Goal: Information Seeking & Learning: Learn about a topic

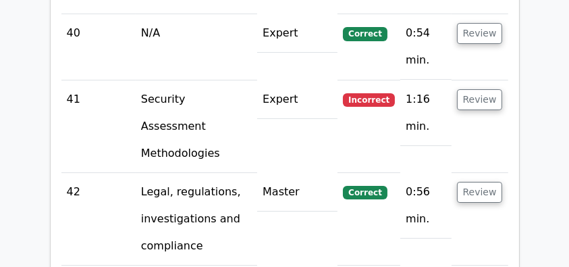
scroll to position [4770, 0]
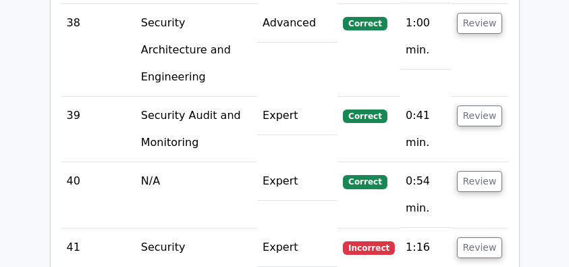
scroll to position [4591, 0]
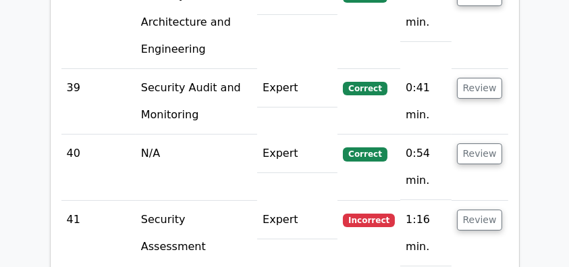
scroll to position [4635, 0]
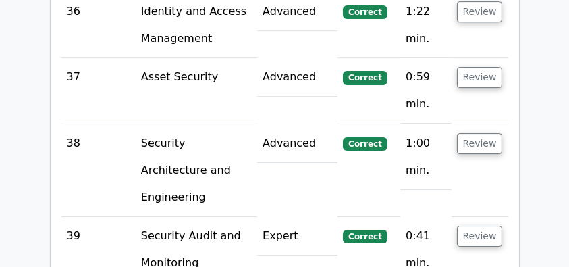
scroll to position [4500, 0]
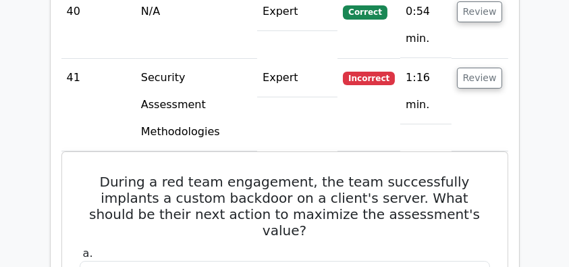
scroll to position [4861, 0]
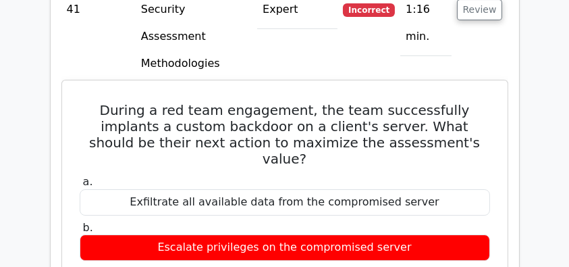
drag, startPoint x: 513, startPoint y: 105, endPoint x: 195, endPoint y: 126, distance: 318.7
drag, startPoint x: 86, startPoint y: 111, endPoint x: 270, endPoint y: 172, distance: 194.3
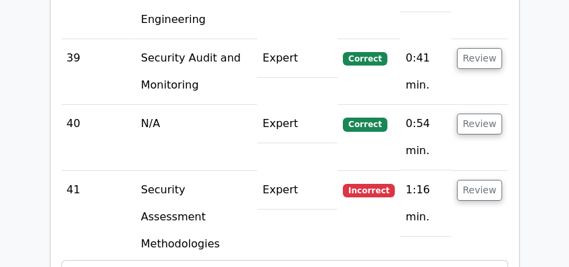
scroll to position [4635, 0]
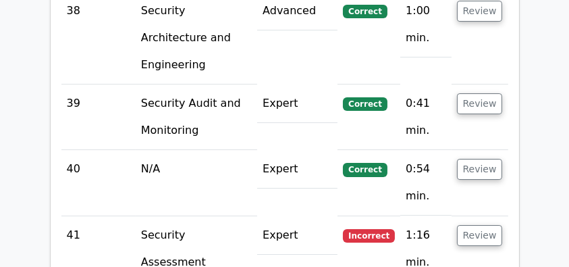
drag, startPoint x: 74, startPoint y: 50, endPoint x: 441, endPoint y: 83, distance: 368.8
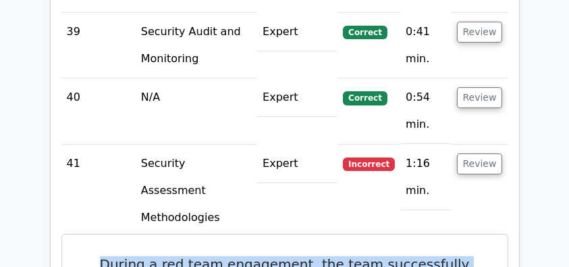
scroll to position [4726, 0]
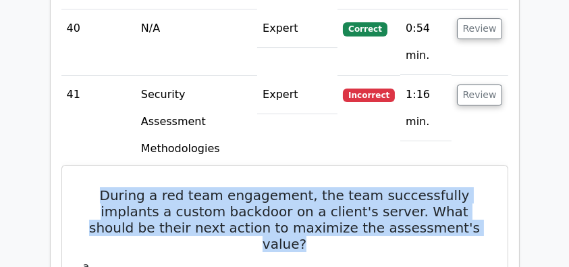
scroll to position [4905, 0]
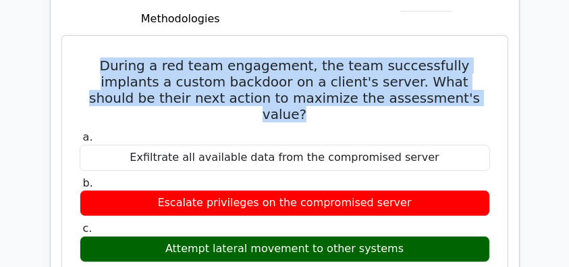
copy div "During a red team engagement, the team successfully implants a custom backdoor …"
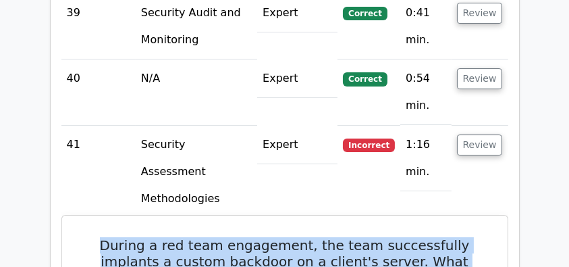
scroll to position [4500, 0]
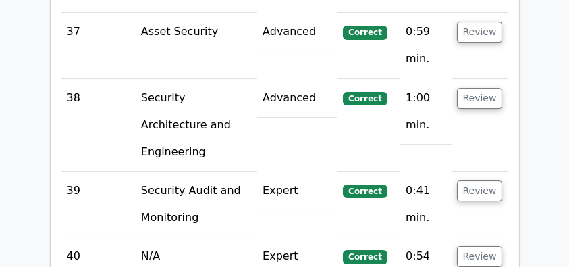
scroll to position [4546, 0]
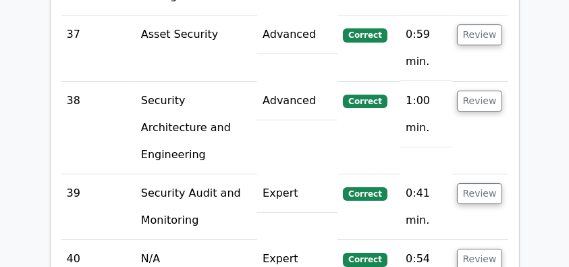
drag, startPoint x: 81, startPoint y: 75, endPoint x: 413, endPoint y: 128, distance: 336.3
drag, startPoint x: 427, startPoint y: 115, endPoint x: 82, endPoint y: 73, distance: 346.9
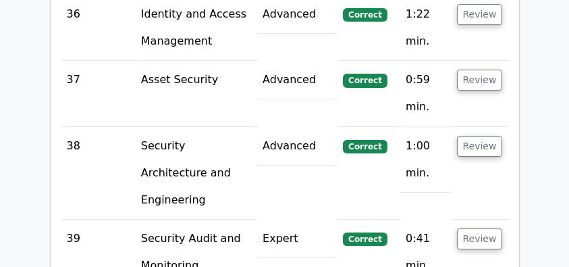
scroll to position [4456, 0]
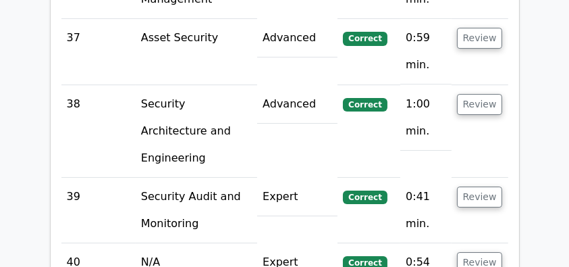
scroll to position [4546, 0]
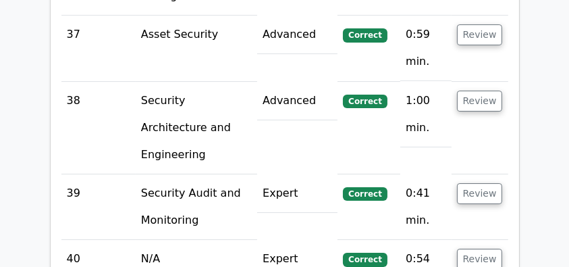
drag, startPoint x: 83, startPoint y: 74, endPoint x: 439, endPoint y: 115, distance: 358.2
copy h5 "Which of the following is a type of social engineering attack that involves imp…"
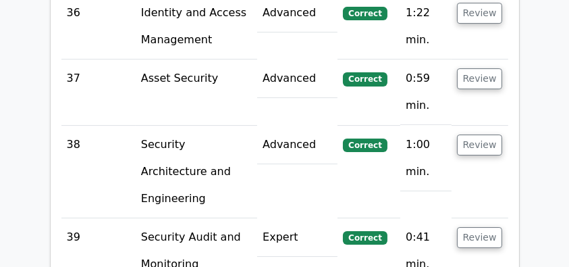
scroll to position [4456, 0]
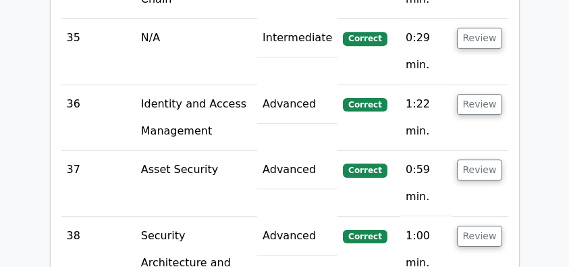
scroll to position [4456, 0]
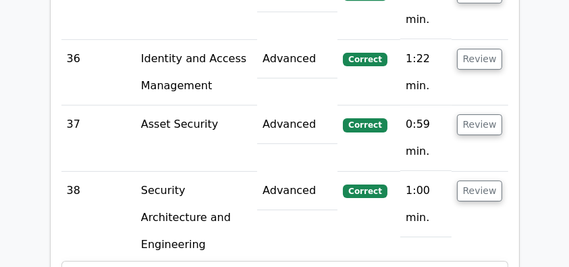
drag, startPoint x: 70, startPoint y: 34, endPoint x: 482, endPoint y: 81, distance: 414.5
drag, startPoint x: 323, startPoint y: 85, endPoint x: 90, endPoint y: 38, distance: 238.3
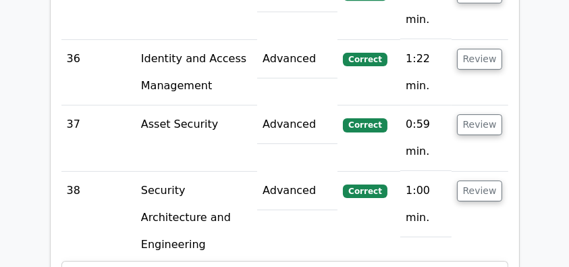
scroll to position [4500, 0]
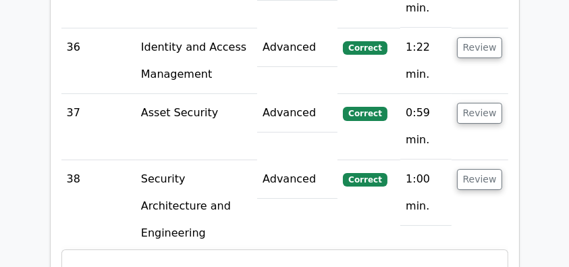
scroll to position [4456, 0]
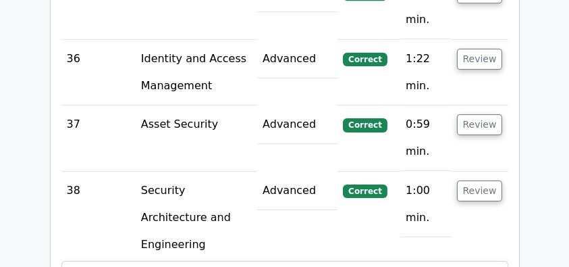
drag, startPoint x: 86, startPoint y: 32, endPoint x: 421, endPoint y: 257, distance: 404.3
copy div "When designing a system's architecture to ensure operational continuity, which …"
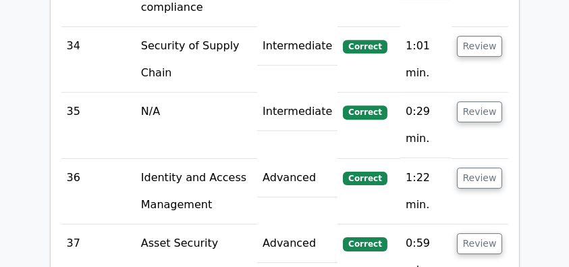
scroll to position [4321, 0]
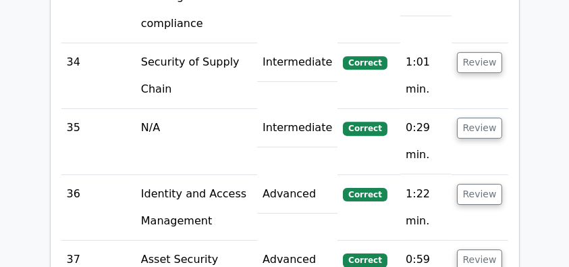
click at [486, 249] on button "Review" at bounding box center [480, 259] width 46 height 21
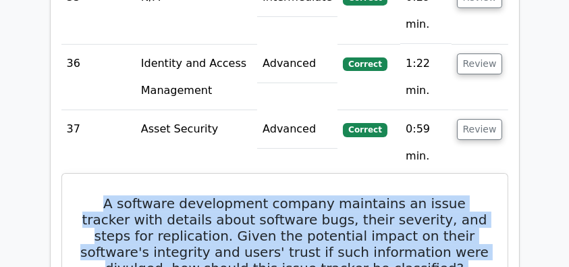
scroll to position [4467, 0]
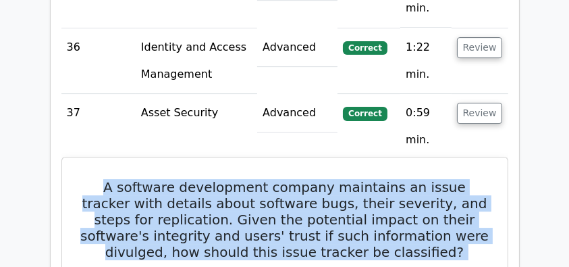
drag, startPoint x: 86, startPoint y: 14, endPoint x: 381, endPoint y: 199, distance: 348.2
copy div "A software development company maintains an issue tracker with details about so…"
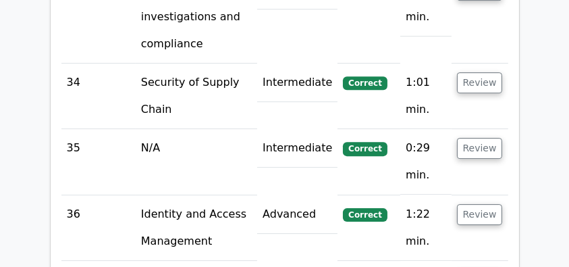
scroll to position [4287, 0]
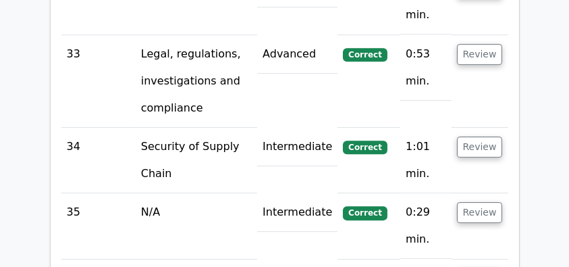
scroll to position [4197, 0]
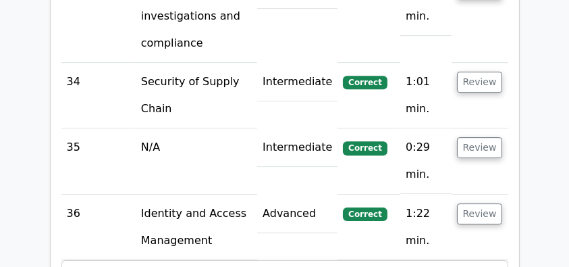
scroll to position [4287, 0]
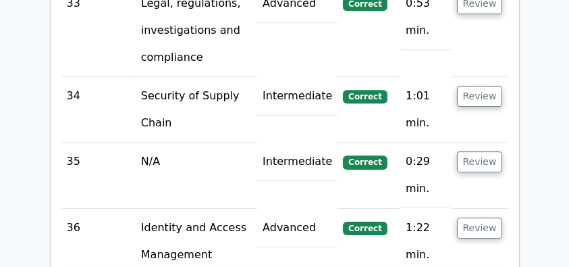
drag, startPoint x: 100, startPoint y: 65, endPoint x: 437, endPoint y: 96, distance: 338.9
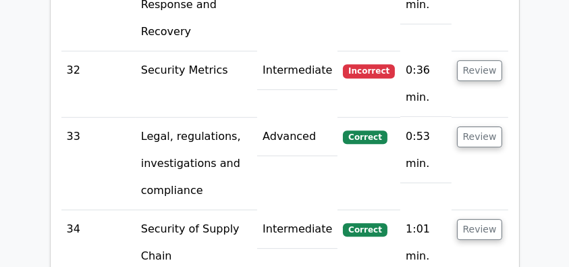
scroll to position [4152, 0]
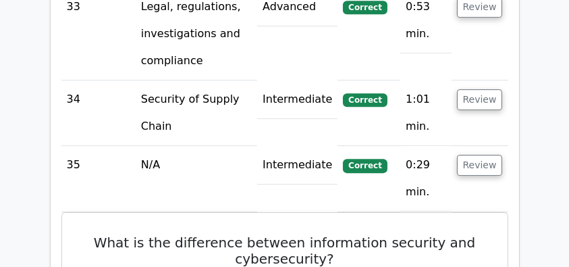
scroll to position [4197, 0]
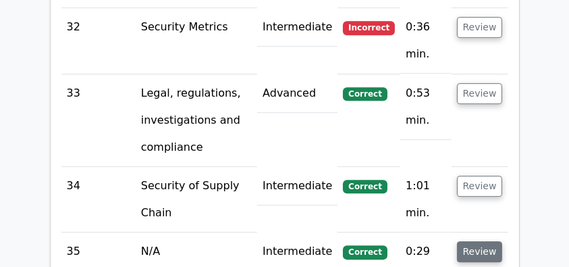
click at [472, 241] on button "Review" at bounding box center [480, 251] width 46 height 21
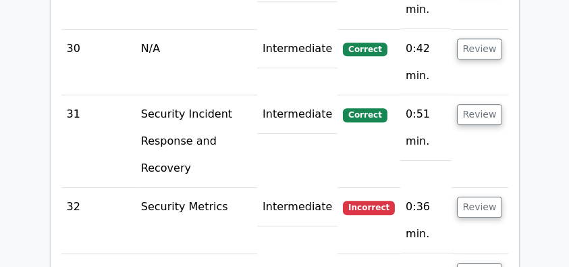
scroll to position [4017, 0]
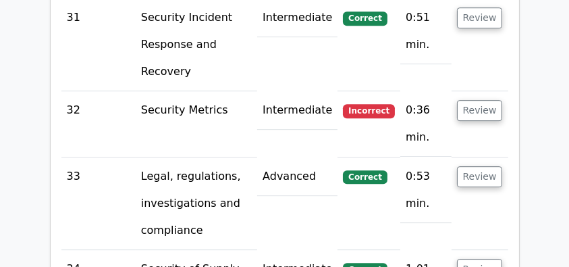
scroll to position [4107, 0]
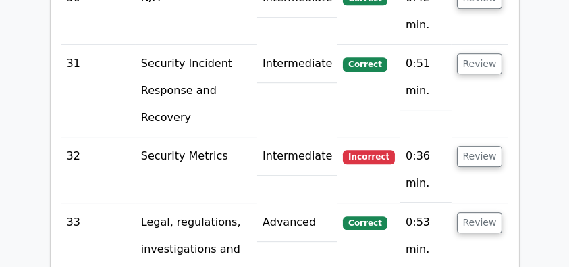
scroll to position [4017, 0]
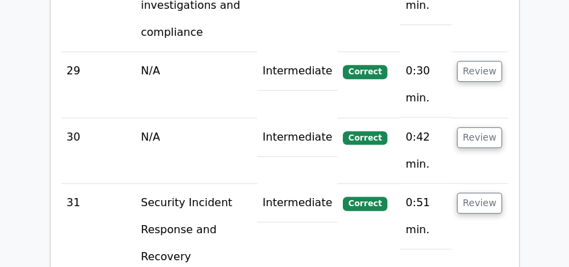
scroll to position [3927, 0]
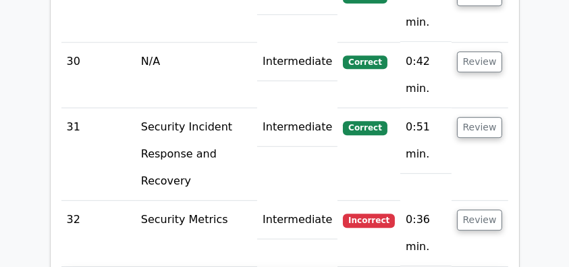
scroll to position [4017, 0]
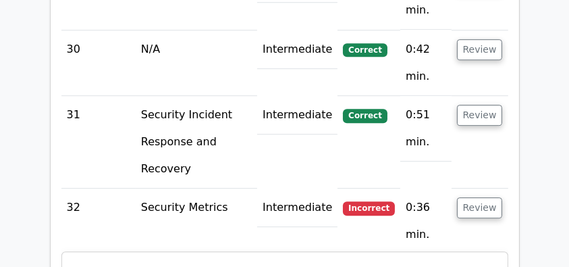
drag, startPoint x: 85, startPoint y: 51, endPoint x: 394, endPoint y: 159, distance: 327.5
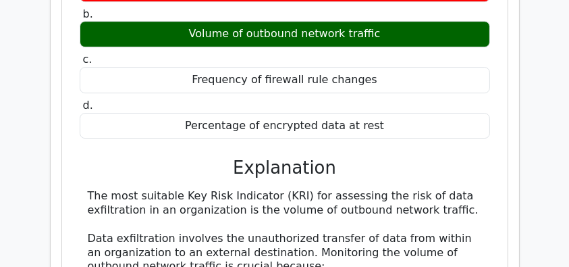
scroll to position [4378, 0]
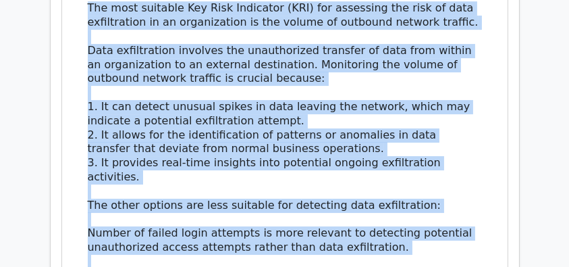
click at [250, 148] on div "The most suitable Key Risk Indicator (KRI) for assessing the risk of data exfil…" at bounding box center [285, 197] width 394 height 393
copy div "Which Key Risk Indicator (KRI) is most suitable for assessing the risk of data …"
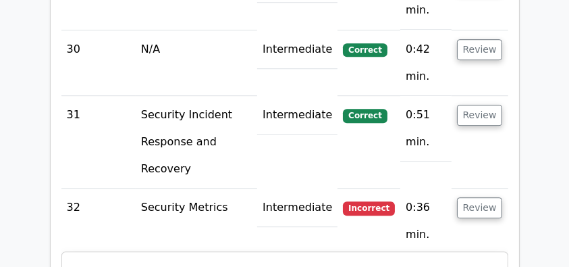
scroll to position [3837, 0]
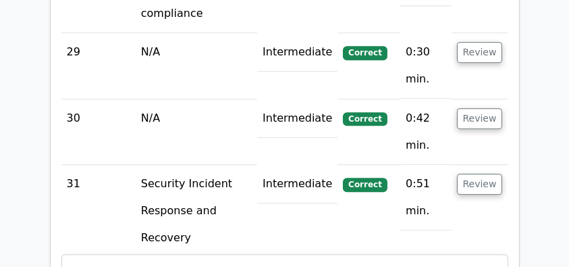
scroll to position [3927, 0]
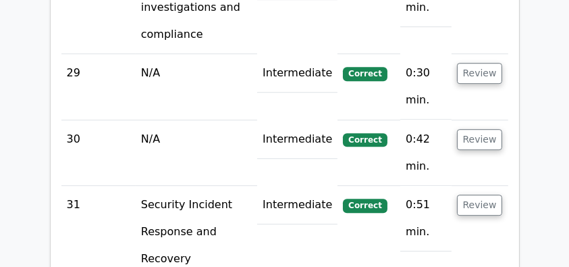
drag, startPoint x: 388, startPoint y: 107, endPoint x: 95, endPoint y: 76, distance: 294.6
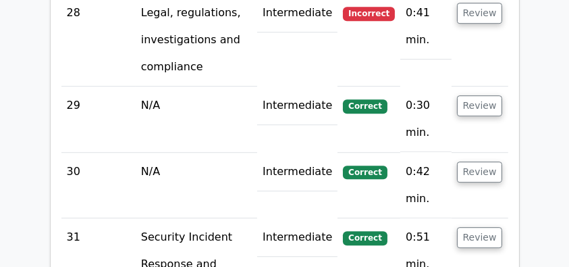
scroll to position [3882, 0]
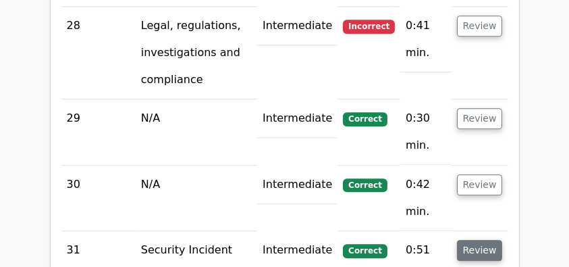
click at [480, 240] on button "Review" at bounding box center [480, 250] width 46 height 21
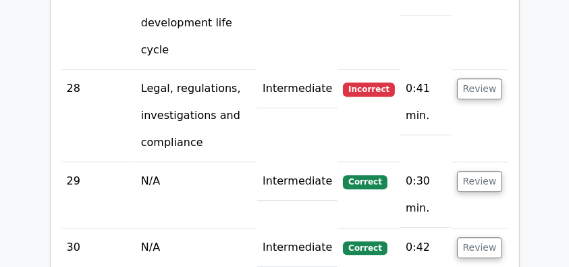
scroll to position [3747, 0]
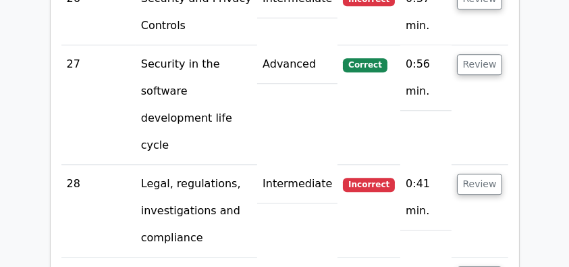
scroll to position [3702, 0]
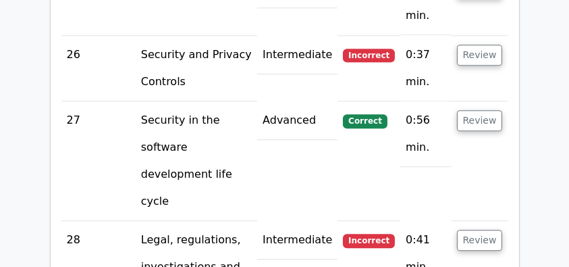
scroll to position [3657, 0]
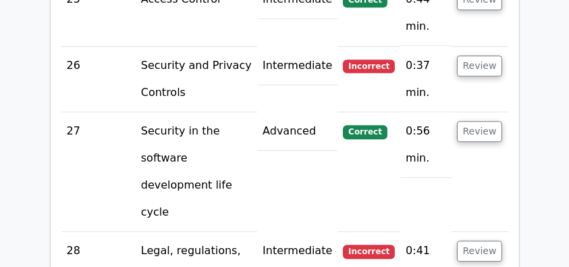
click at [472, 240] on button "Review" at bounding box center [480, 250] width 46 height 21
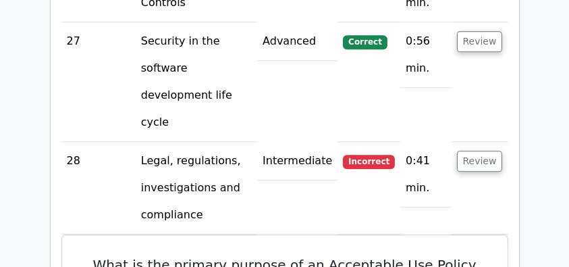
scroll to position [3792, 0]
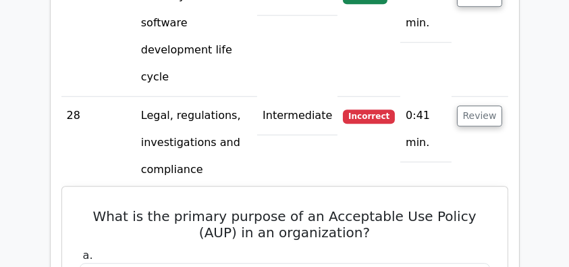
drag, startPoint x: 76, startPoint y: 14, endPoint x: 437, endPoint y: 206, distance: 409.5
copy div "What is the primary purpose of an Acceptable Use Policy (AUP) in an organizatio…"
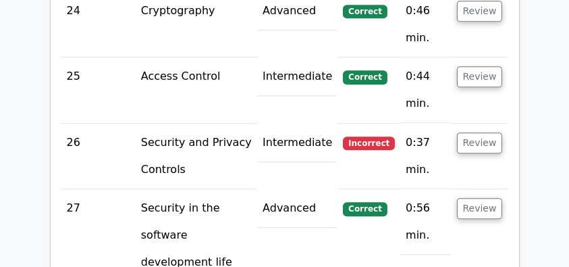
scroll to position [3567, 0]
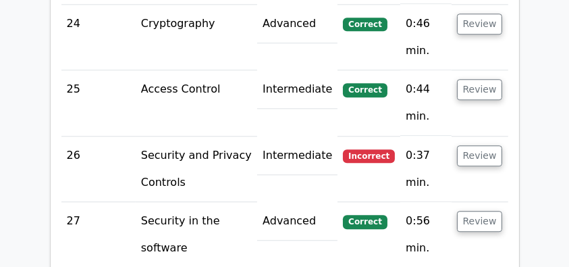
click at [485, 211] on button "Review" at bounding box center [480, 221] width 46 height 21
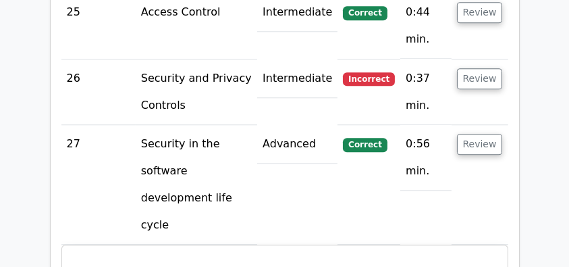
scroll to position [3657, 0]
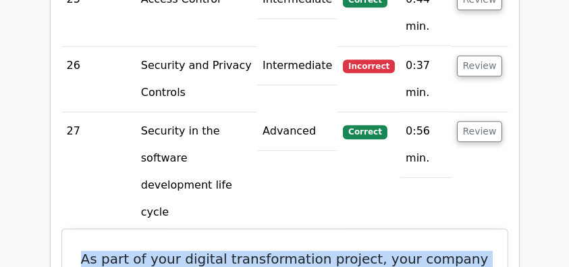
drag, startPoint x: 74, startPoint y: 57, endPoint x: 410, endPoint y: 104, distance: 339.4
